Goal: Transaction & Acquisition: Purchase product/service

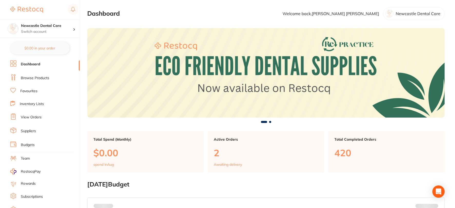
click at [39, 79] on link "Browse Products" at bounding box center [35, 78] width 28 height 5
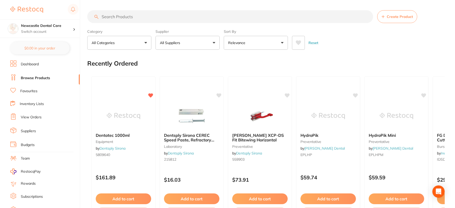
click at [113, 19] on input "search" at bounding box center [230, 16] width 286 height 13
click at [115, 17] on input "search" at bounding box center [230, 16] width 286 height 13
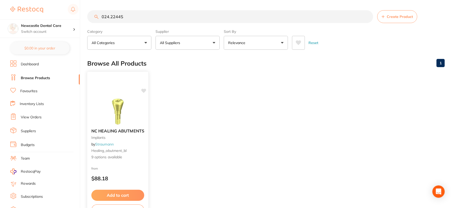
type input "024.2244S"
click at [120, 160] on div "NC HEALING ABUTMENTS implants by Straumann healing_abutment_bl 9 options availa…" at bounding box center [117, 144] width 61 height 39
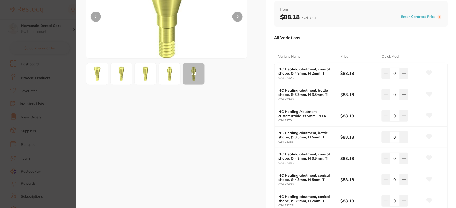
scroll to position [57, 0]
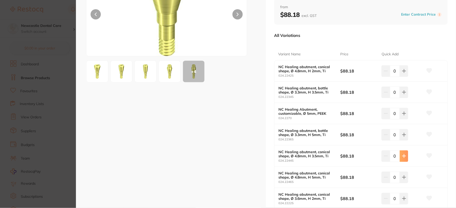
click at [402, 77] on button at bounding box center [403, 70] width 8 height 11
type input "1"
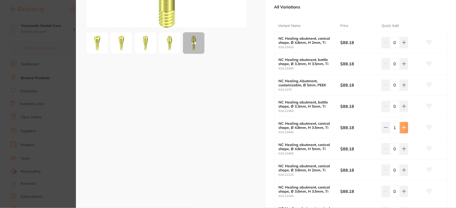
scroll to position [114, 0]
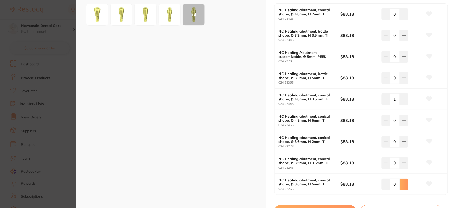
click at [402, 16] on icon at bounding box center [404, 14] width 4 height 4
type input "1"
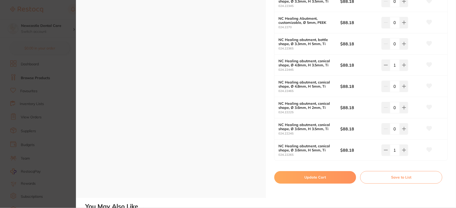
scroll to position [171, 0]
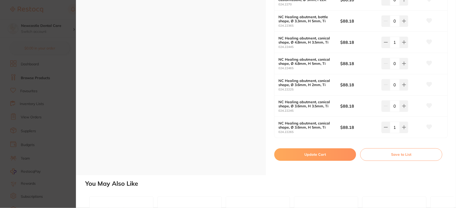
click at [319, 155] on button "Update Cart" at bounding box center [315, 154] width 82 height 12
checkbox input "false"
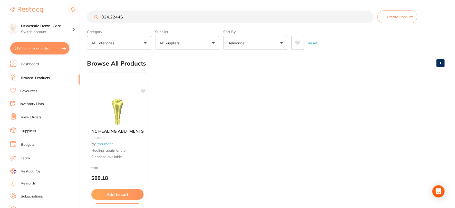
scroll to position [38, 0]
